Goal: Task Accomplishment & Management: Use online tool/utility

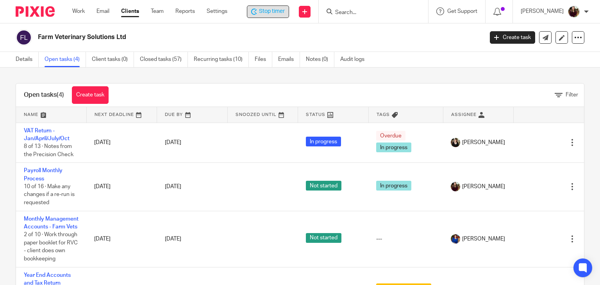
click at [281, 12] on span "Stop timer" at bounding box center [272, 11] width 26 height 8
click at [366, 13] on input "Search" at bounding box center [371, 12] width 70 height 7
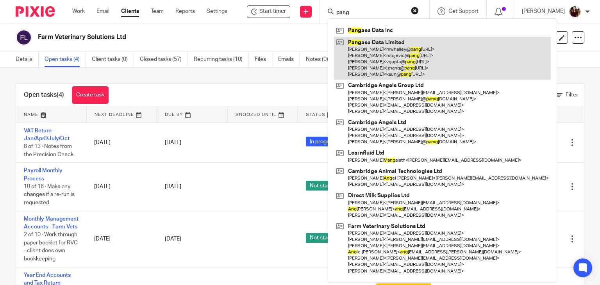
type input "pang"
click at [370, 58] on link at bounding box center [442, 58] width 217 height 43
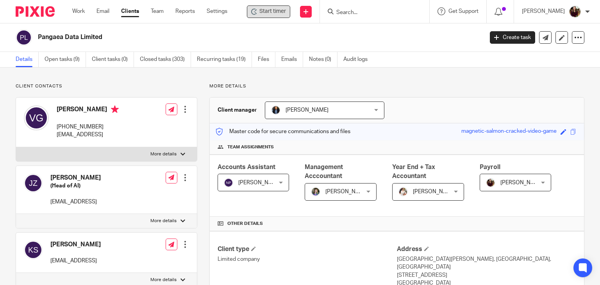
click at [277, 17] on div "Start timer" at bounding box center [268, 11] width 43 height 13
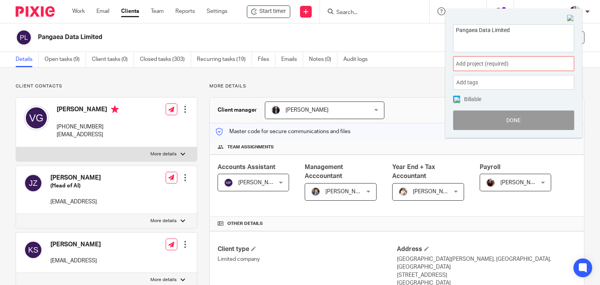
click at [524, 64] on span "Add project (required) :" at bounding box center [505, 64] width 98 height 8
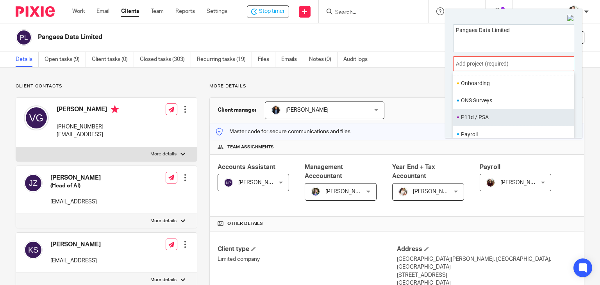
scroll to position [292, 0]
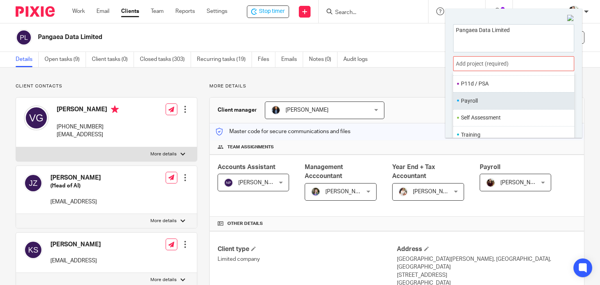
click at [484, 100] on li "Payroll" at bounding box center [512, 101] width 102 height 8
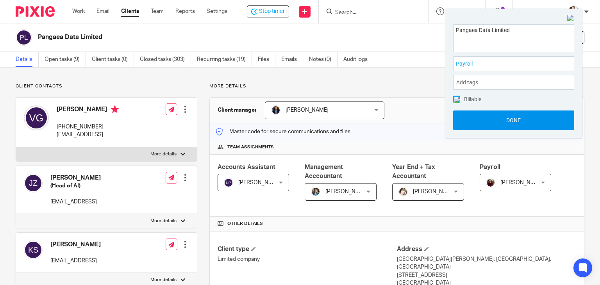
drag, startPoint x: 500, startPoint y: 122, endPoint x: 477, endPoint y: 120, distance: 23.5
click at [500, 122] on button "Done" at bounding box center [513, 121] width 121 height 20
